Goal: Navigation & Orientation: Find specific page/section

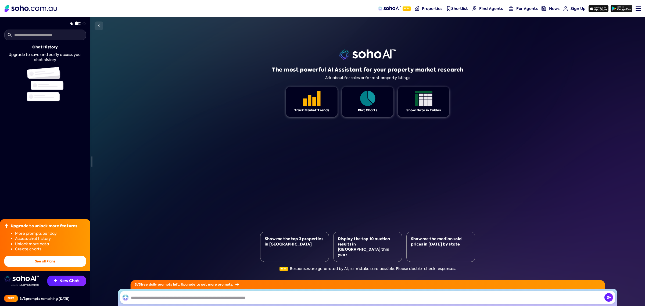
click at [394, 5] on link "Beta" at bounding box center [394, 8] width 36 height 17
click at [564, 6] on link "Sign Up" at bounding box center [574, 8] width 26 height 17
click at [435, 10] on span "Properties" at bounding box center [432, 8] width 20 height 5
